Goal: Check status: Check status

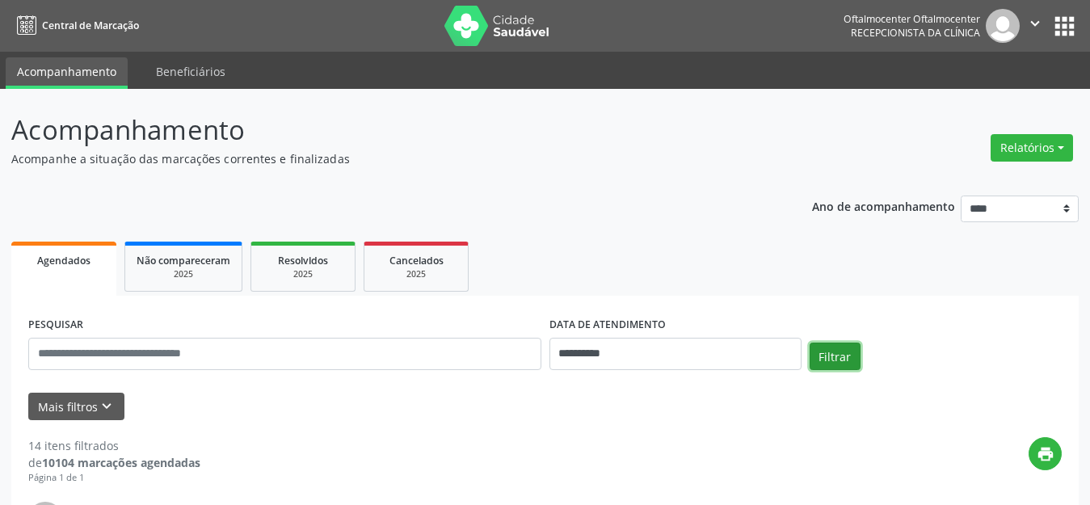
click at [823, 360] on button "Filtrar" at bounding box center [835, 356] width 51 height 27
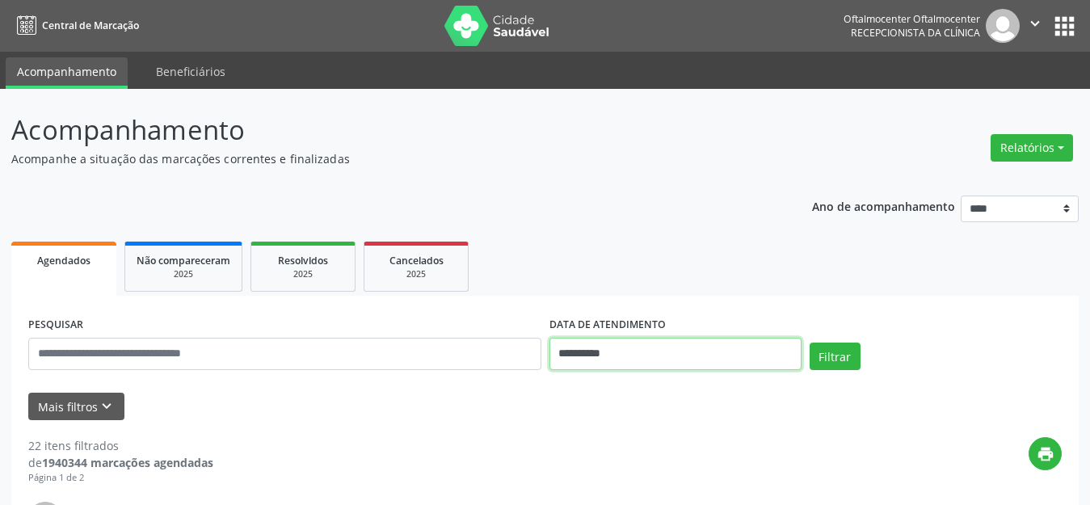
click at [685, 366] on input "**********" at bounding box center [676, 354] width 252 height 32
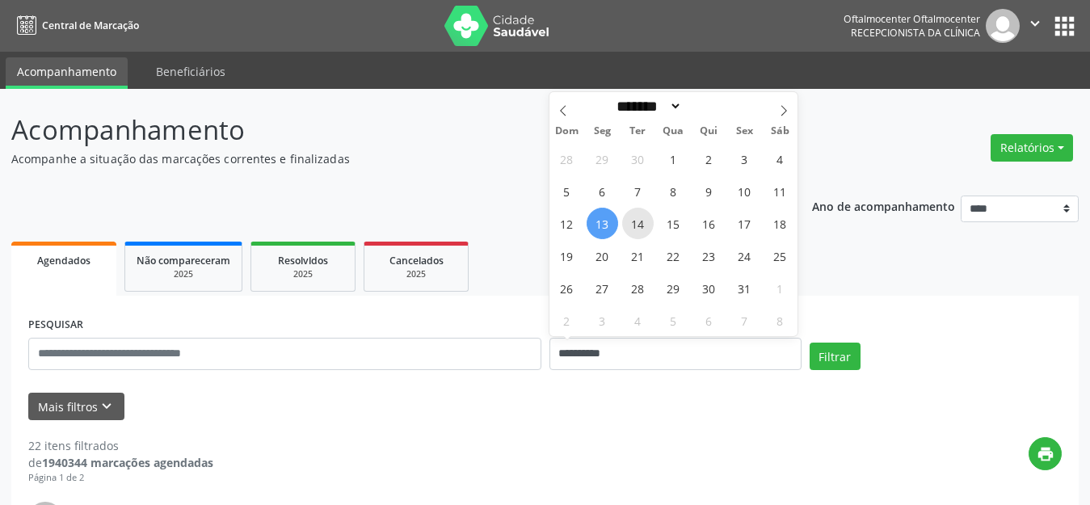
click at [645, 225] on span "14" at bounding box center [638, 224] width 32 height 32
type input "**********"
click at [645, 225] on span "14" at bounding box center [638, 224] width 32 height 32
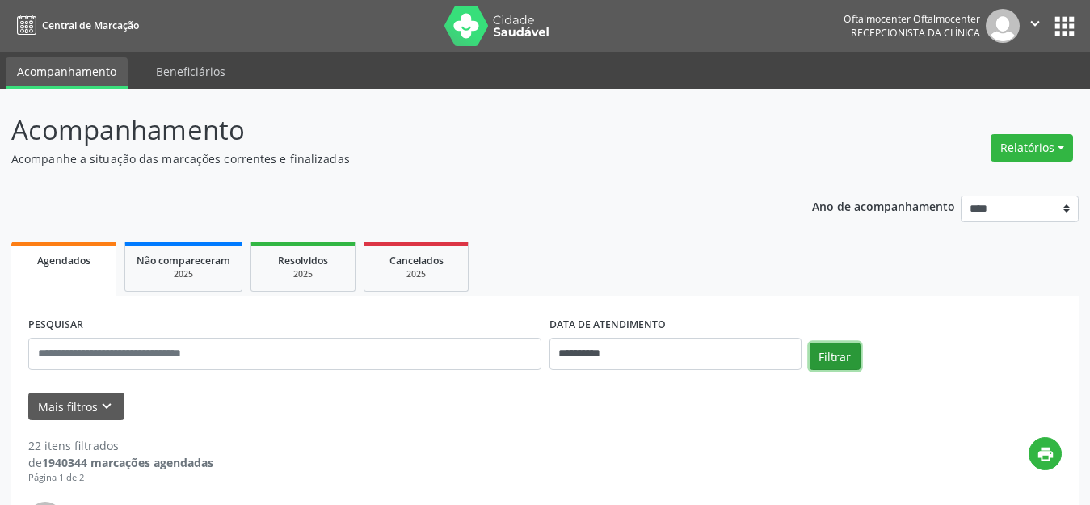
click at [823, 356] on button "Filtrar" at bounding box center [835, 356] width 51 height 27
click at [833, 355] on button "Filtrar" at bounding box center [835, 356] width 51 height 27
click at [834, 360] on button "Filtrar" at bounding box center [835, 356] width 51 height 27
click at [827, 358] on button "Filtrar" at bounding box center [835, 356] width 51 height 27
click at [823, 364] on button "Filtrar" at bounding box center [835, 356] width 51 height 27
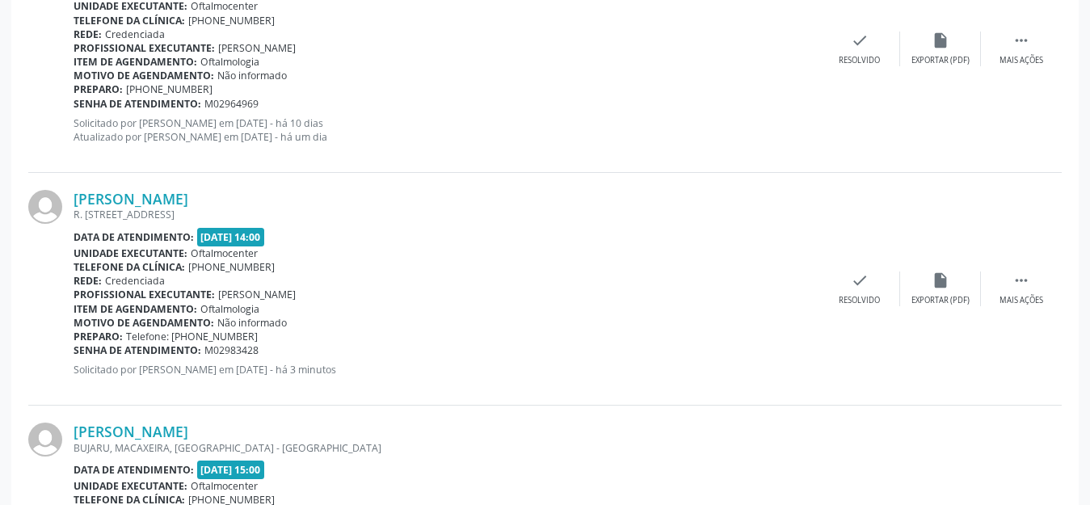
scroll to position [3314, 0]
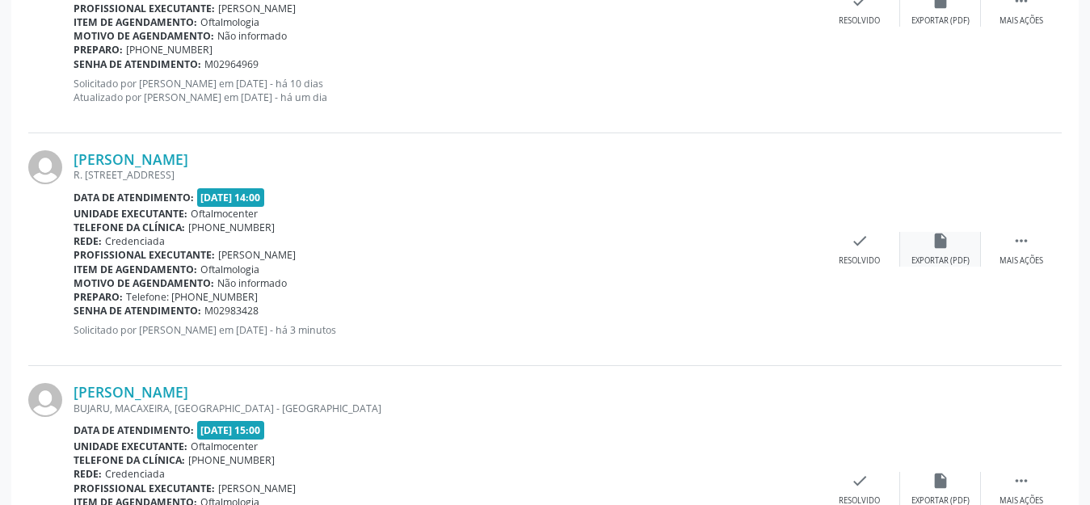
click at [936, 251] on div "insert_drive_file Exportar (PDF)" at bounding box center [940, 249] width 81 height 35
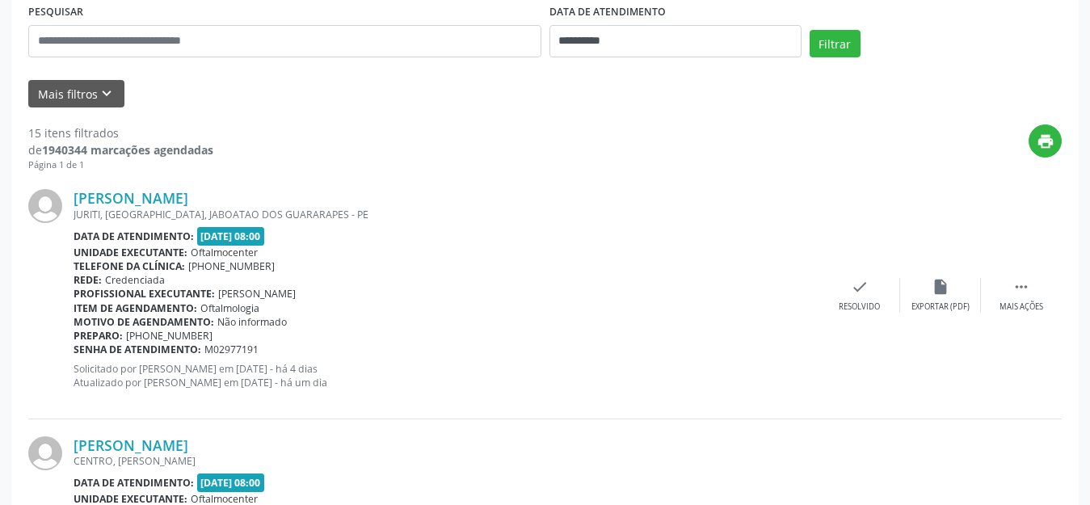
scroll to position [323, 0]
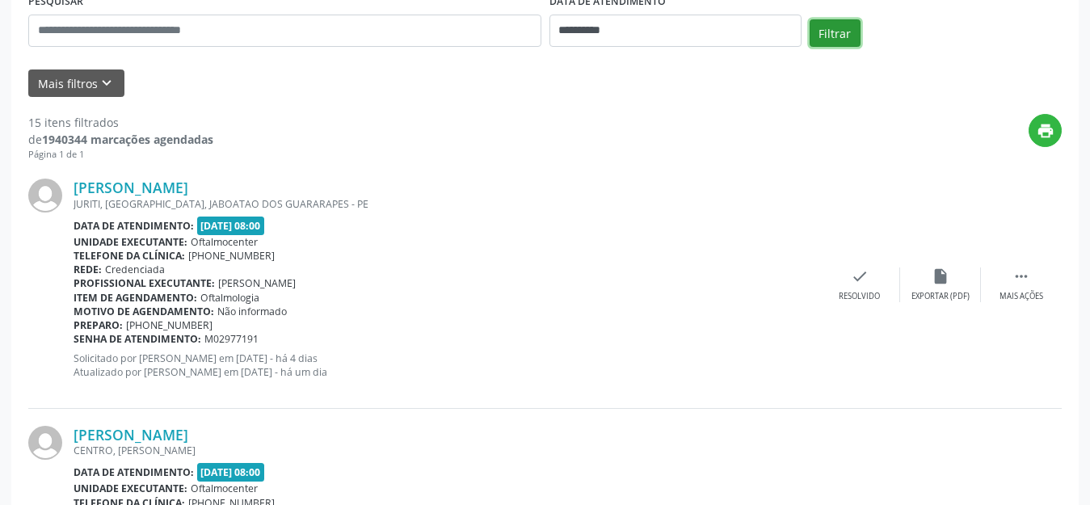
click at [830, 36] on button "Filtrar" at bounding box center [835, 32] width 51 height 27
click at [827, 39] on button "Filtrar" at bounding box center [835, 32] width 51 height 27
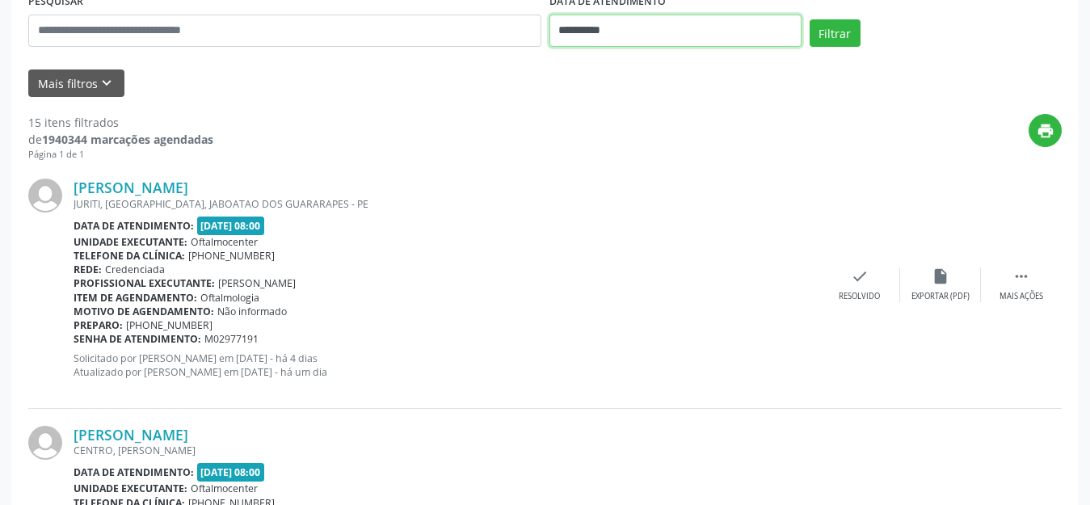
click at [680, 37] on input "**********" at bounding box center [676, 31] width 252 height 32
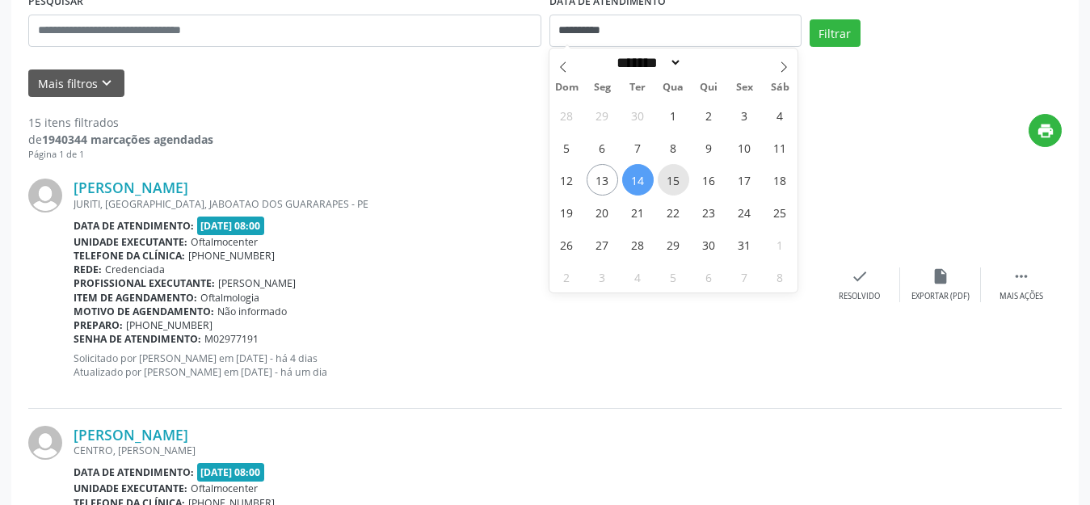
click at [684, 180] on span "15" at bounding box center [674, 180] width 32 height 32
type input "**********"
click at [684, 180] on span "15" at bounding box center [674, 180] width 32 height 32
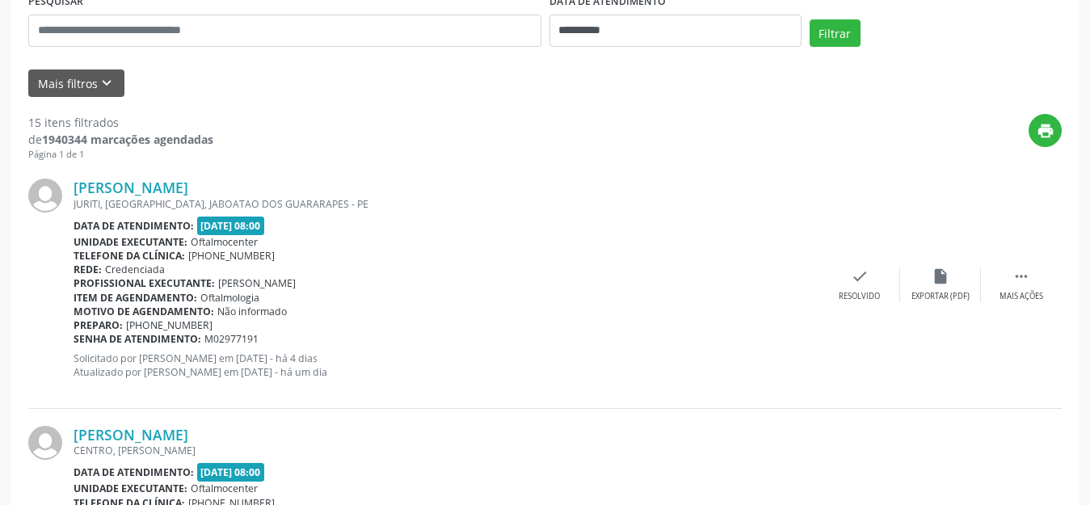
click at [833, 47] on div "Filtrar" at bounding box center [936, 38] width 260 height 39
click at [826, 28] on button "Filtrar" at bounding box center [835, 32] width 51 height 27
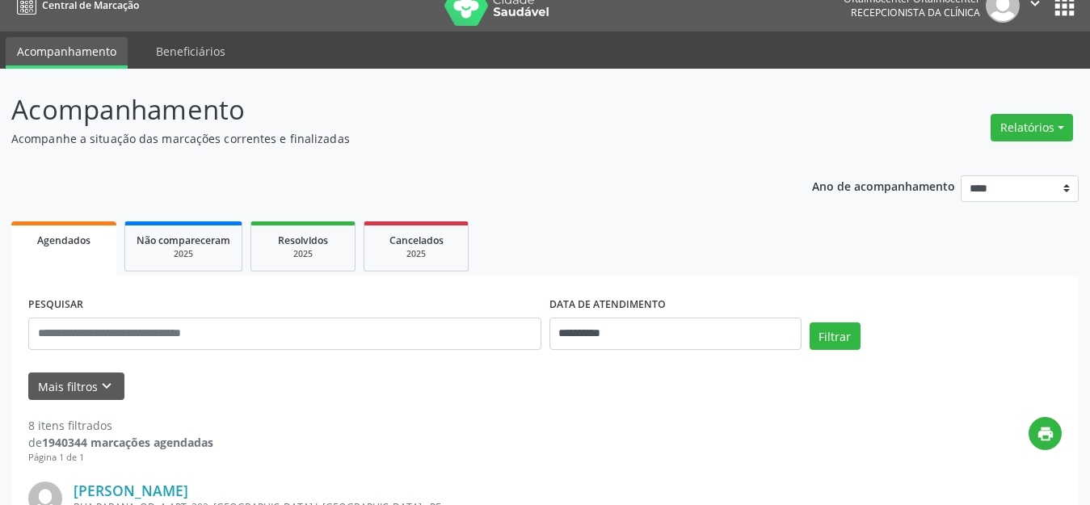
scroll to position [0, 0]
